Goal: Task Accomplishment & Management: Complete application form

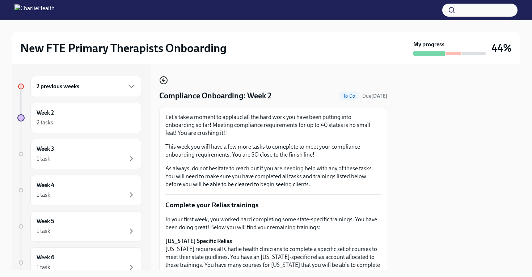
click at [165, 84] on icon "button" at bounding box center [163, 80] width 9 height 9
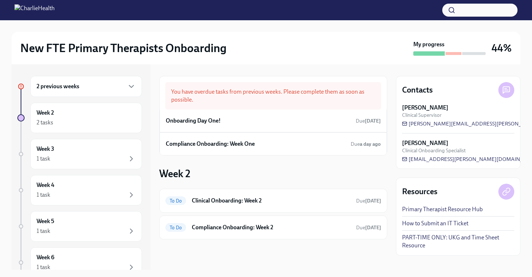
click at [452, 44] on div "My progress" at bounding box center [449, 47] width 72 height 15
click at [452, 52] on div at bounding box center [453, 53] width 16 height 3
click at [306, 123] on div "Onboarding Day One! Due [DATE]" at bounding box center [273, 120] width 215 height 11
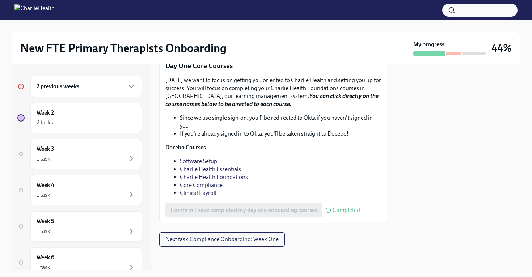
scroll to position [1017, 0]
click at [231, 242] on span "Next task : Compliance Onboarding: Week One" at bounding box center [221, 239] width 113 height 7
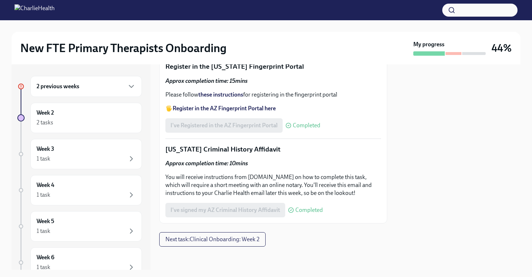
scroll to position [1058, 0]
click at [236, 245] on button "Next task : Clinical Onboarding: Week 2" at bounding box center [212, 239] width 106 height 14
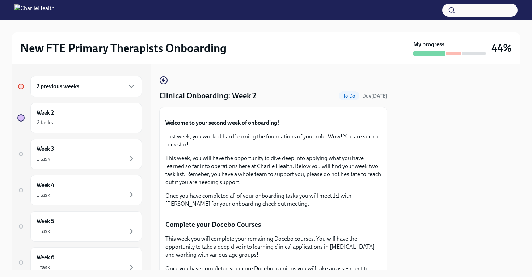
click at [74, 89] on h6 "2 previous weeks" at bounding box center [58, 86] width 43 height 8
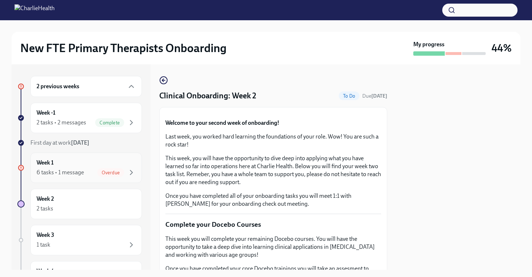
scroll to position [13, 0]
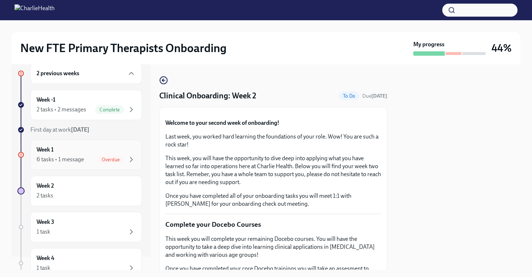
click at [90, 151] on div "Week 1 6 tasks • 1 message Overdue" at bounding box center [86, 155] width 99 height 18
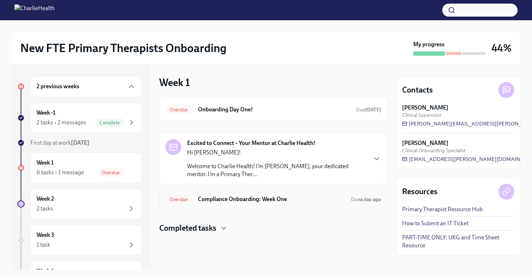
click at [234, 203] on div "Overdue Compliance Onboarding: Week One Due a day ago" at bounding box center [273, 199] width 216 height 12
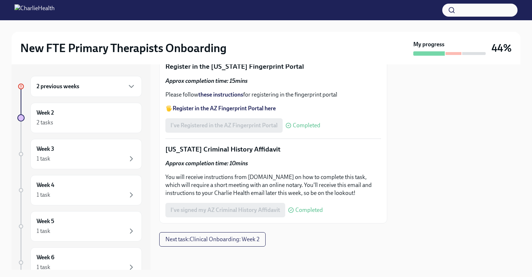
scroll to position [1058, 0]
click at [82, 124] on div "2 tasks" at bounding box center [86, 122] width 99 height 9
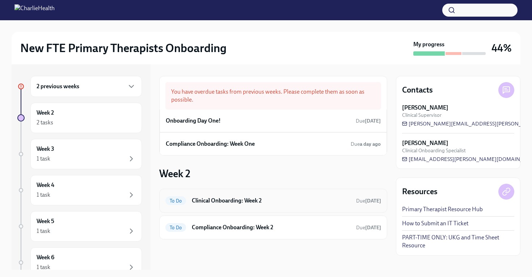
click at [254, 201] on h6 "Clinical Onboarding: Week 2" at bounding box center [271, 201] width 158 height 8
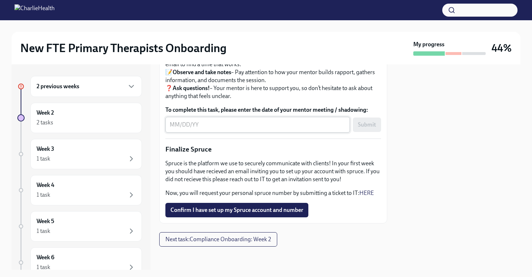
scroll to position [840, 0]
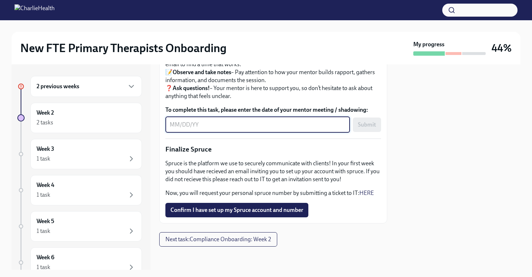
click at [222, 129] on textarea "To complete this task, please enter the date of your mentor meeting / shadowing:" at bounding box center [258, 124] width 176 height 9
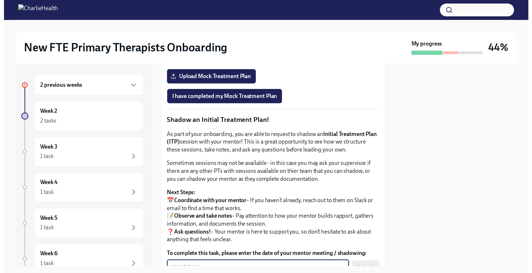
scroll to position [591, 0]
